Goal: Information Seeking & Learning: Learn about a topic

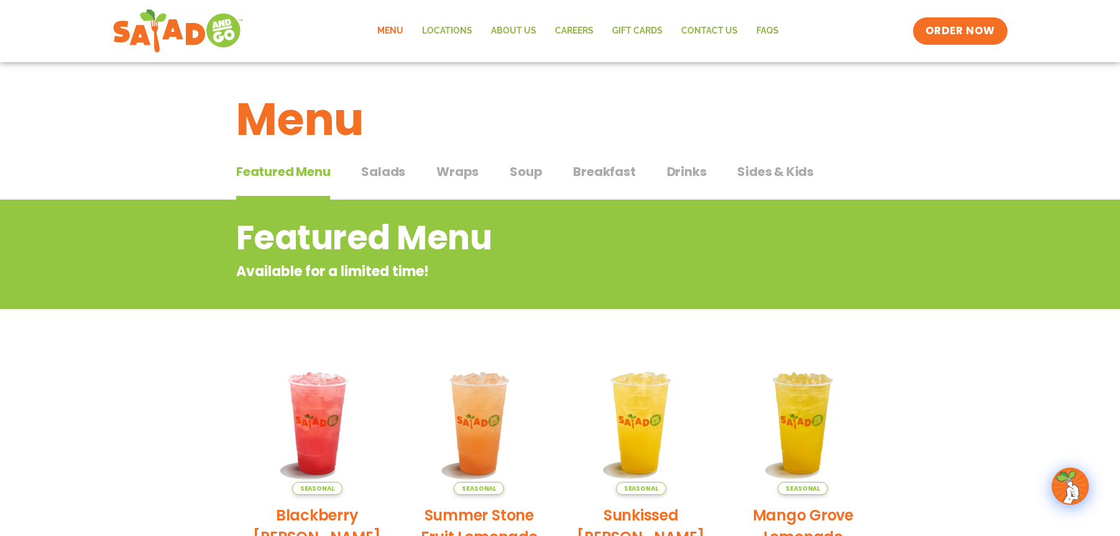
click at [380, 165] on span "Salads" at bounding box center [383, 171] width 44 height 19
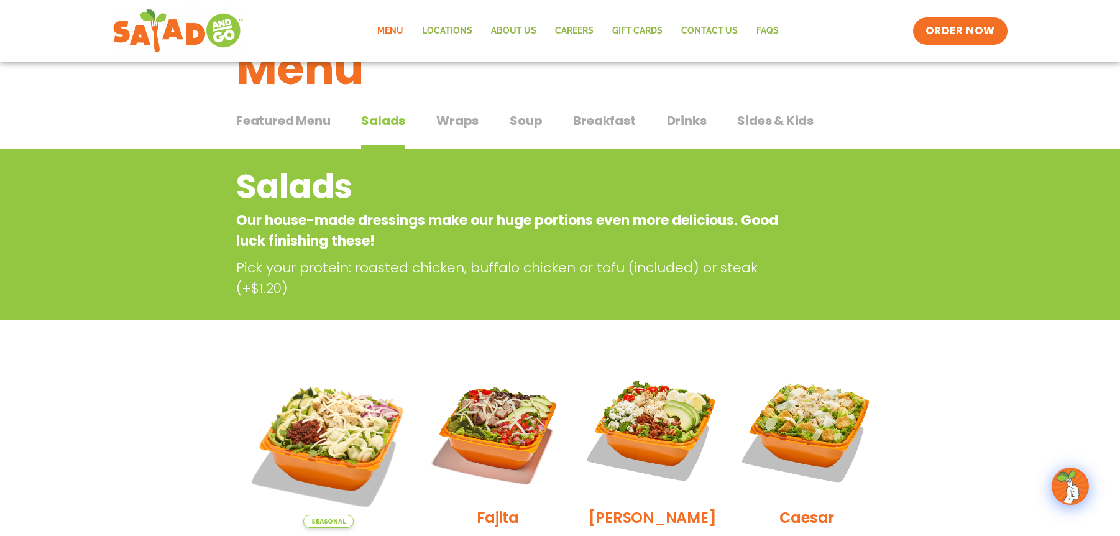
click at [297, 132] on button "Featured Menu Featured Menu" at bounding box center [283, 130] width 94 height 38
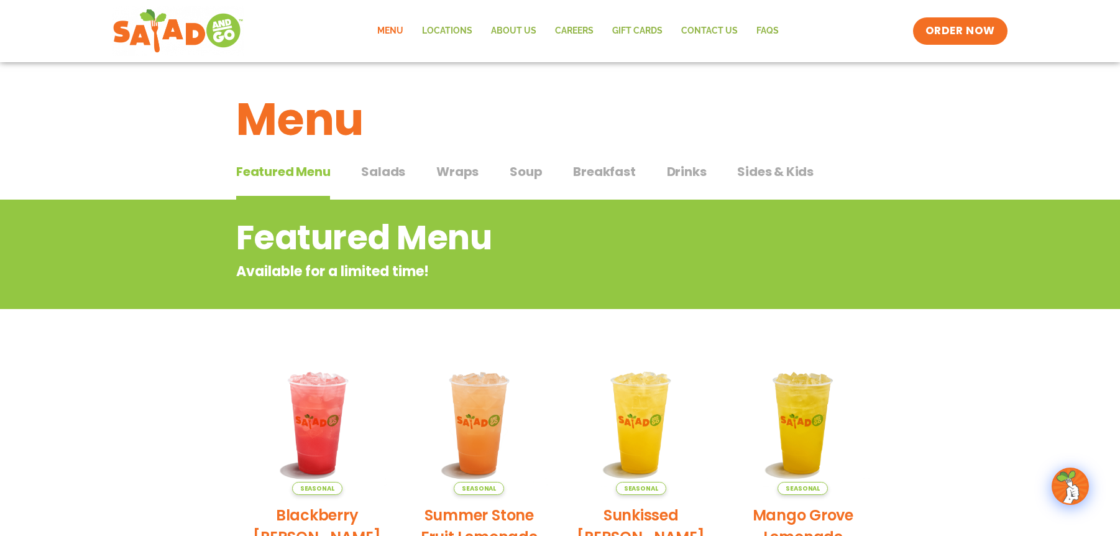
click at [405, 176] on div "Featured Menu Featured Menu Salads Salads Wraps Wraps Soup Soup Breakfast Break…" at bounding box center [560, 179] width 648 height 42
click at [389, 178] on span "Salads" at bounding box center [383, 171] width 44 height 19
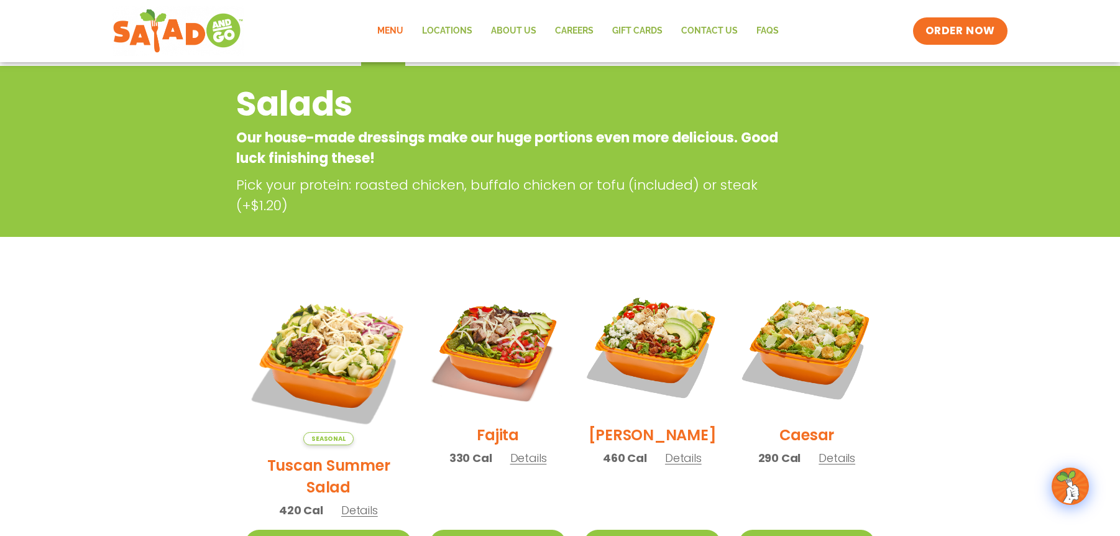
scroll to position [91, 0]
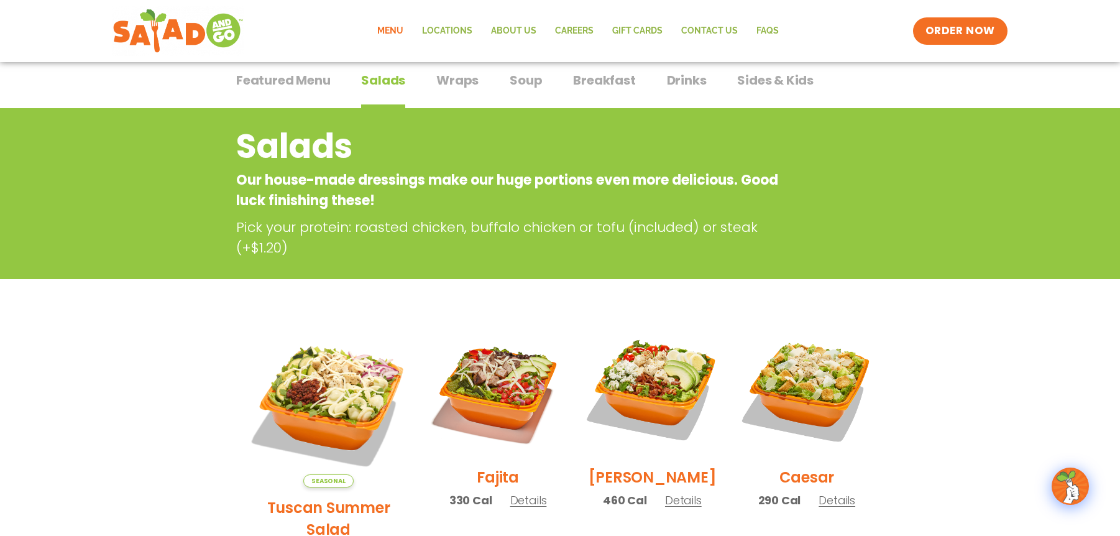
click at [466, 88] on span "Wraps" at bounding box center [457, 80] width 42 height 19
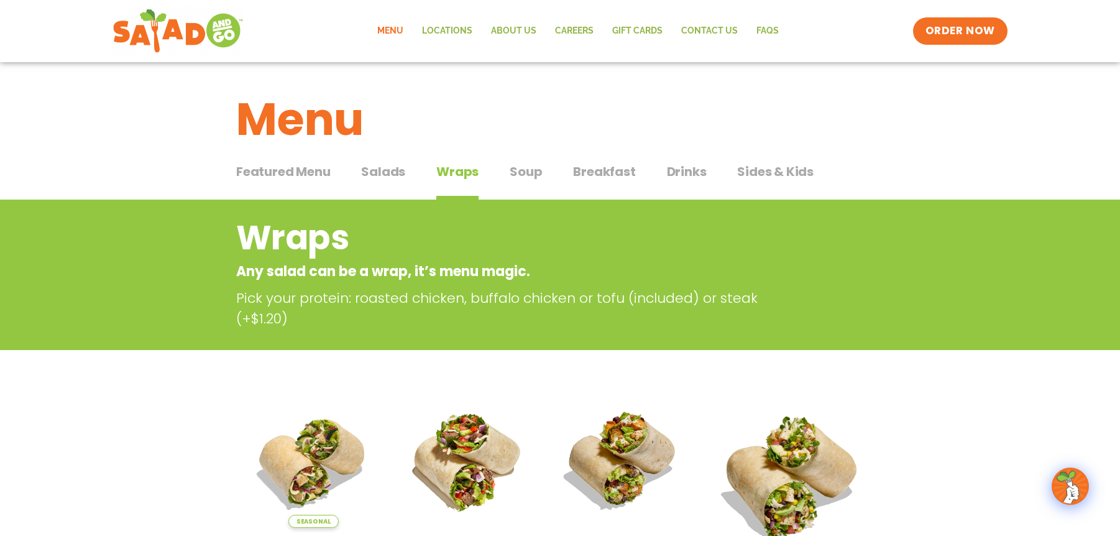
click at [515, 171] on span "Soup" at bounding box center [526, 171] width 32 height 19
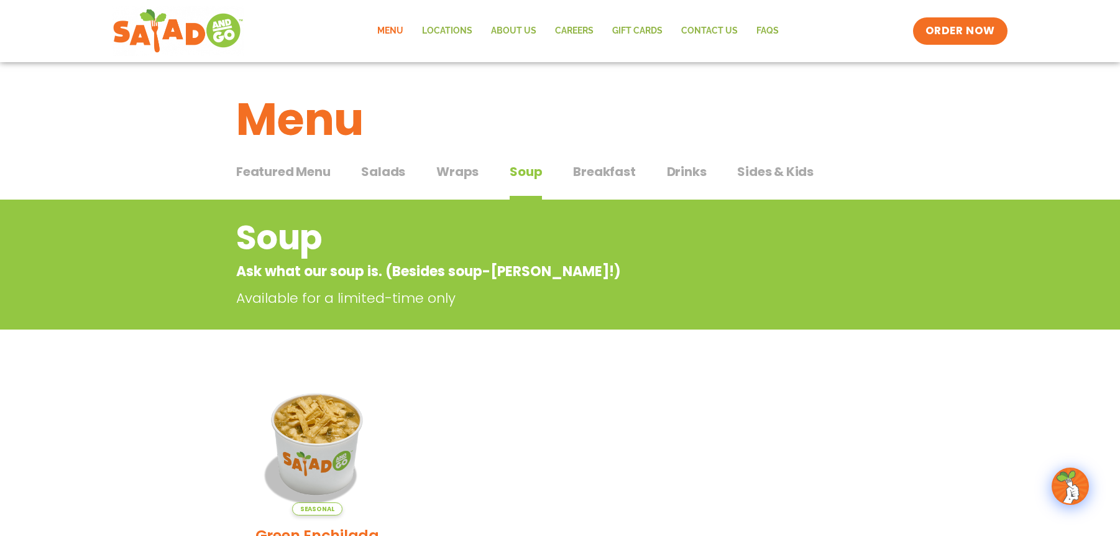
click at [603, 165] on span "Breakfast" at bounding box center [604, 171] width 62 height 19
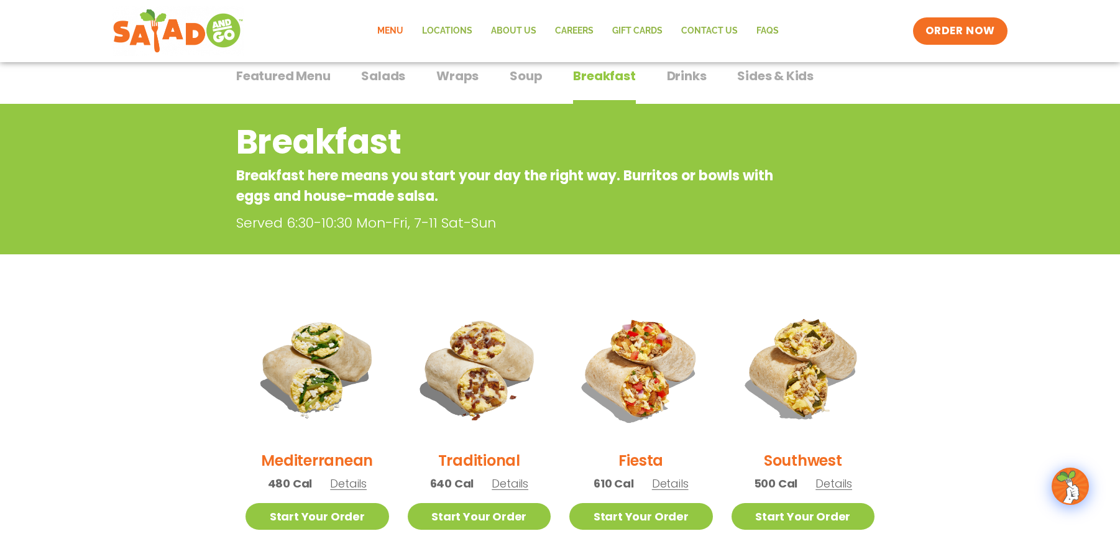
scroll to position [97, 0]
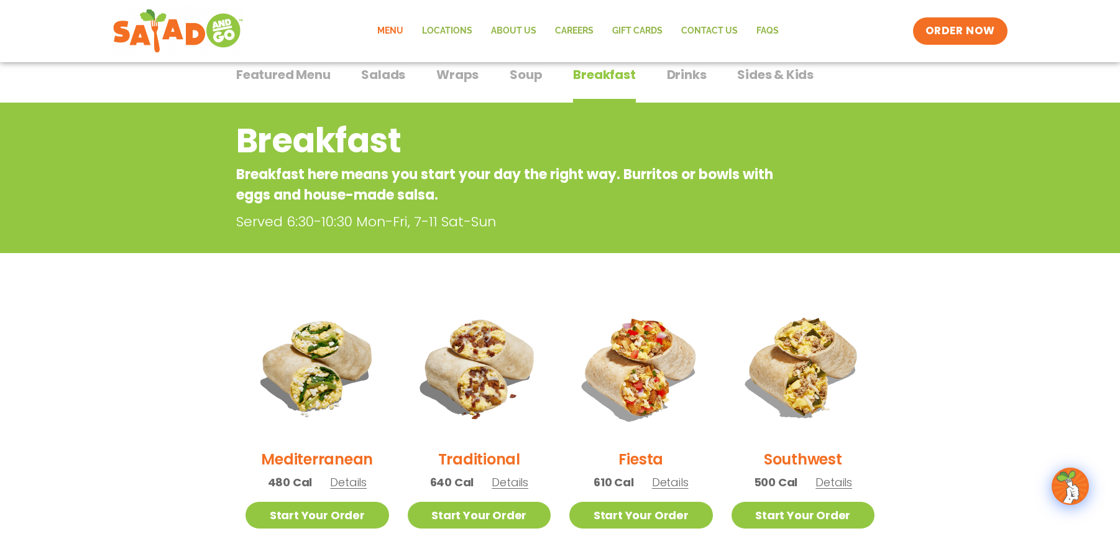
click at [693, 76] on span "Drinks" at bounding box center [687, 74] width 40 height 19
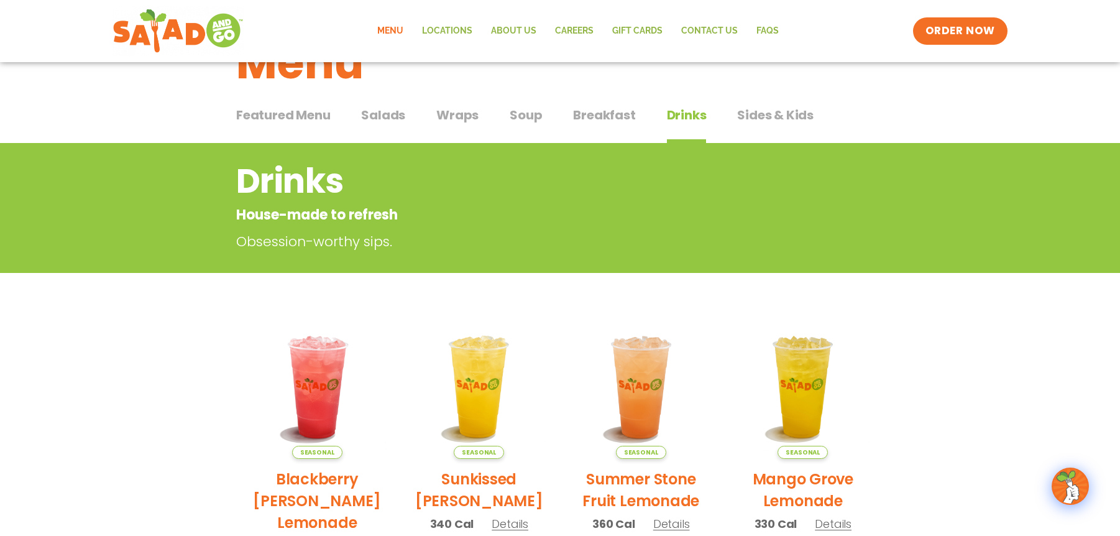
scroll to position [43, 0]
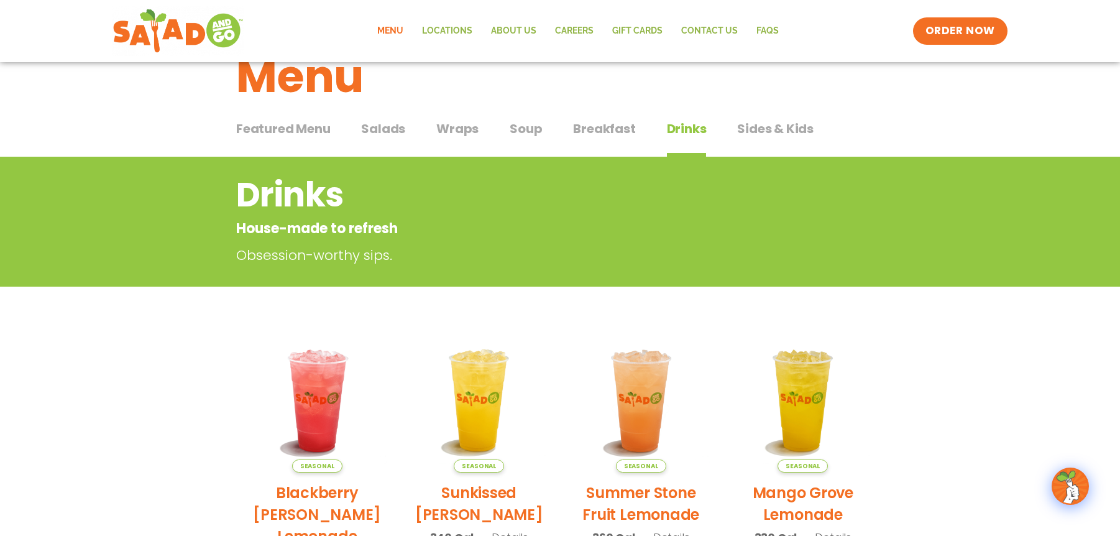
click at [766, 142] on button "Sides & Kids Sides & Kids" at bounding box center [775, 138] width 76 height 38
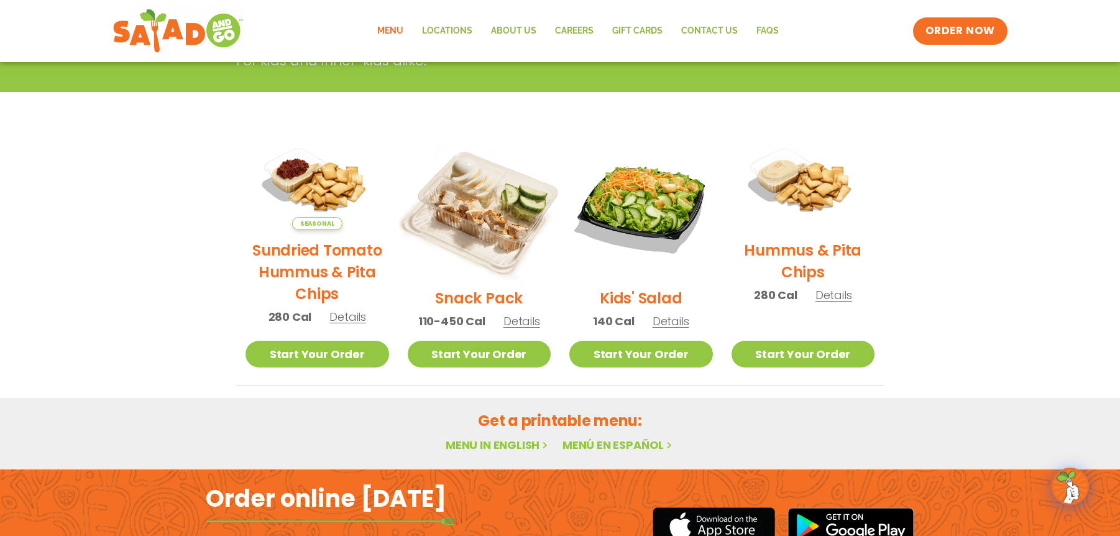
scroll to position [238, 0]
